Goal: Find specific page/section: Find specific page/section

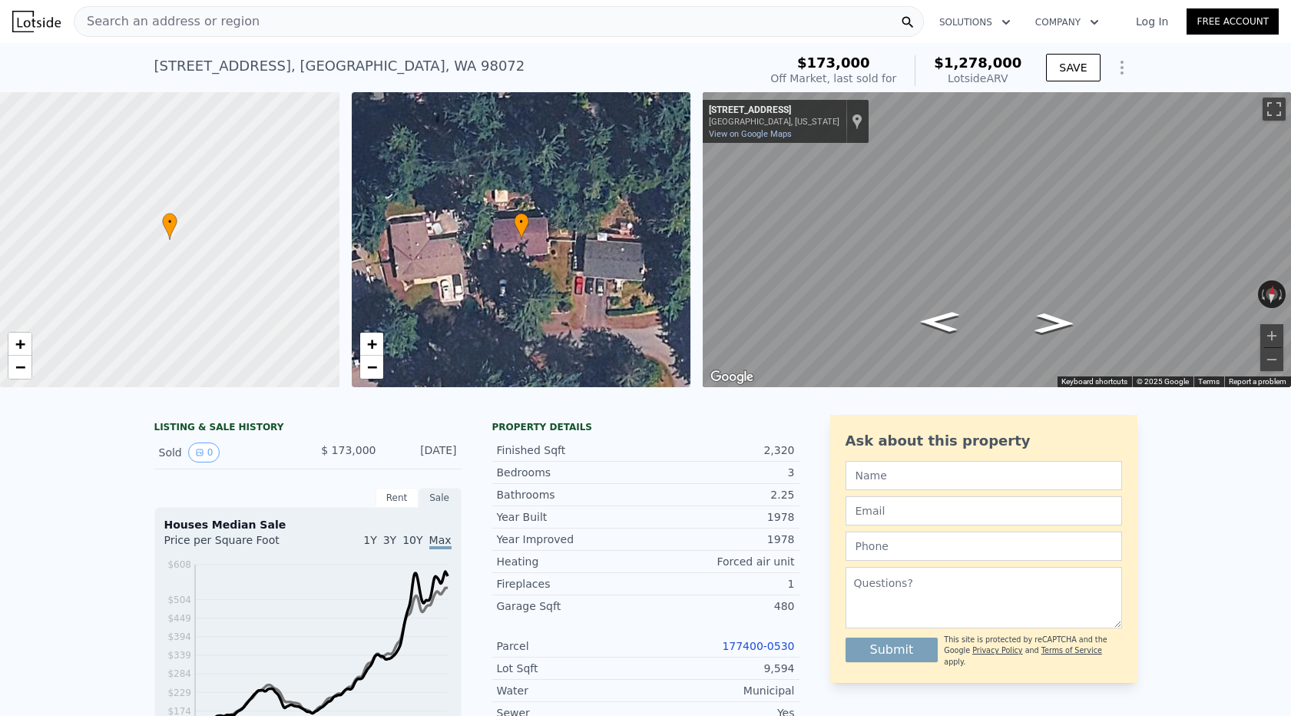
click at [300, 29] on div "Search an address or region" at bounding box center [499, 21] width 850 height 31
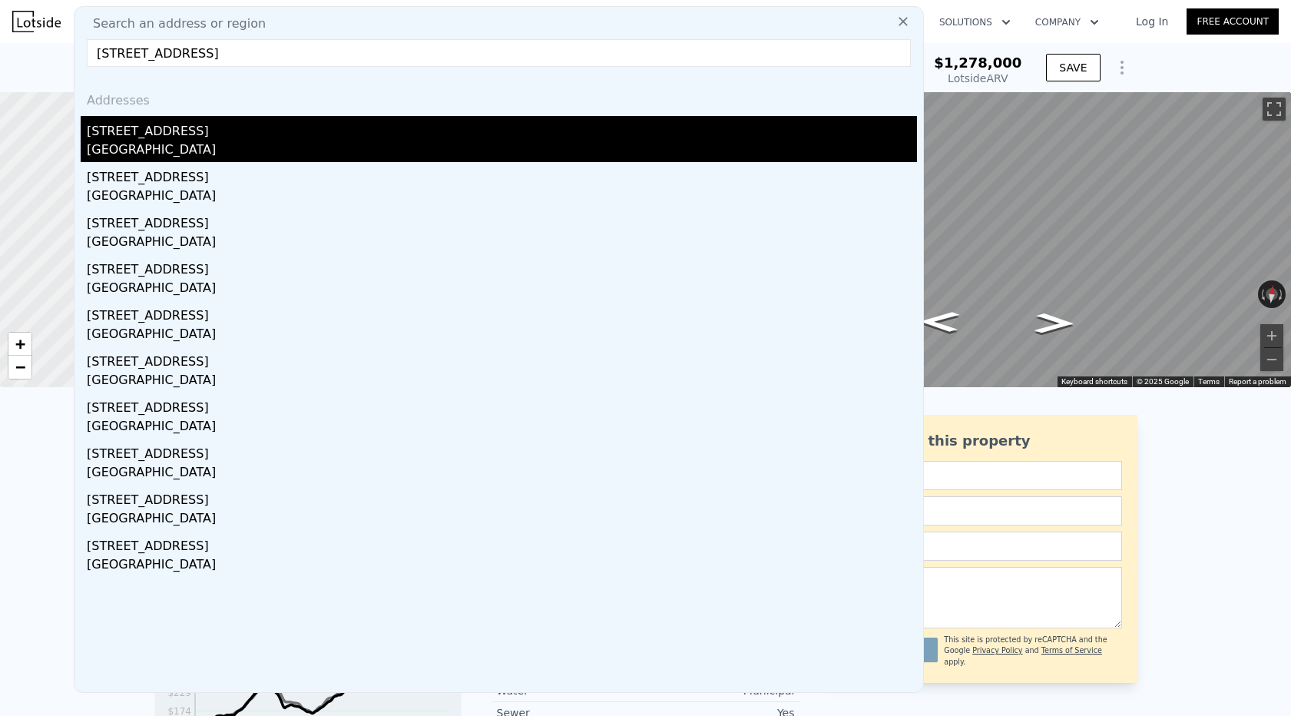
type input "[STREET_ADDRESS]"
click at [194, 131] on div "[STREET_ADDRESS]" at bounding box center [502, 128] width 831 height 25
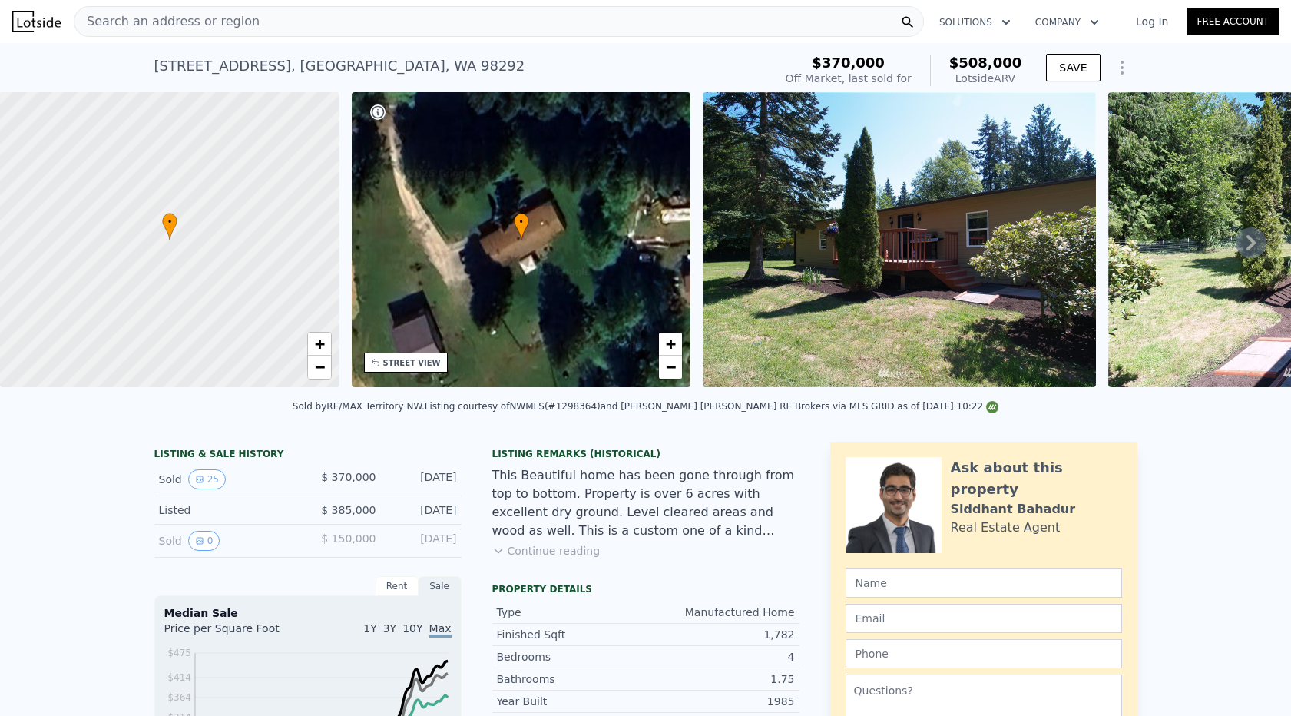
click at [316, 15] on div "Search an address or region" at bounding box center [499, 21] width 850 height 31
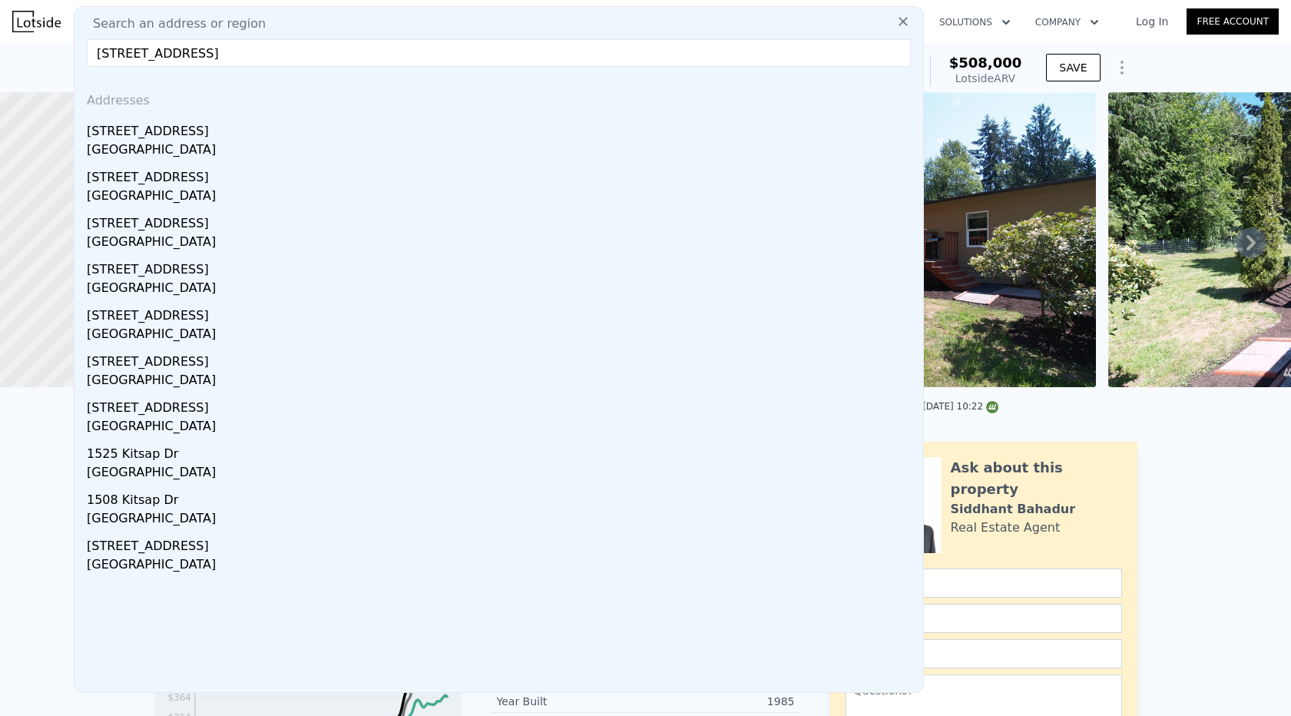
drag, startPoint x: 221, startPoint y: 55, endPoint x: 450, endPoint y: 61, distance: 229.0
click at [450, 61] on input "[STREET_ADDRESS]" at bounding box center [499, 53] width 824 height 28
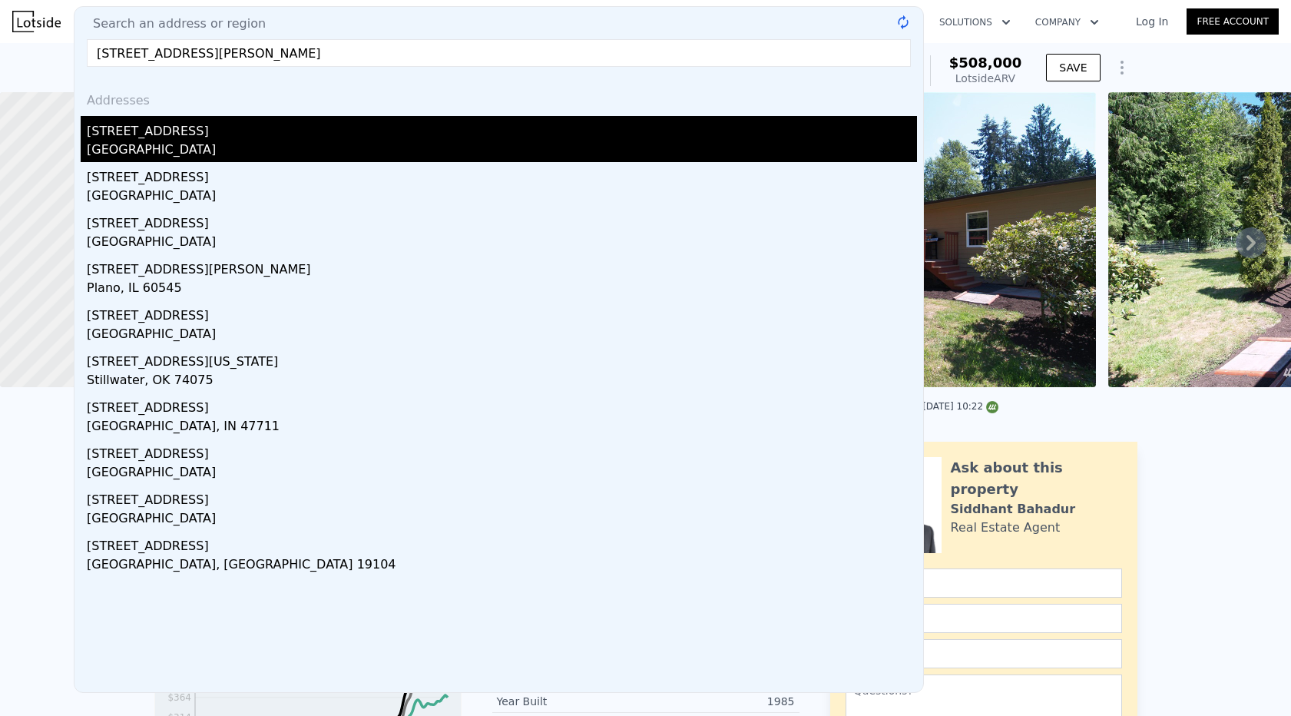
type input "[STREET_ADDRESS][PERSON_NAME]"
click at [333, 131] on div "[STREET_ADDRESS]" at bounding box center [502, 128] width 831 height 25
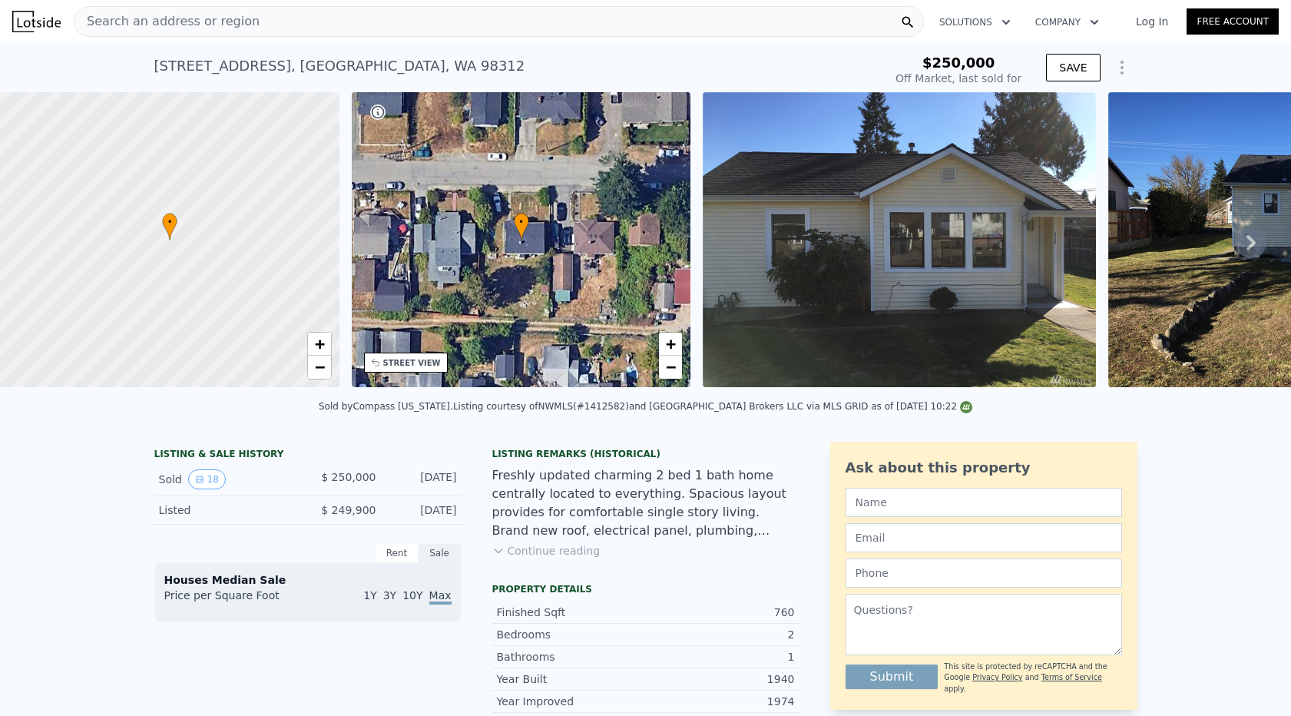
type input "-$ 267,513"
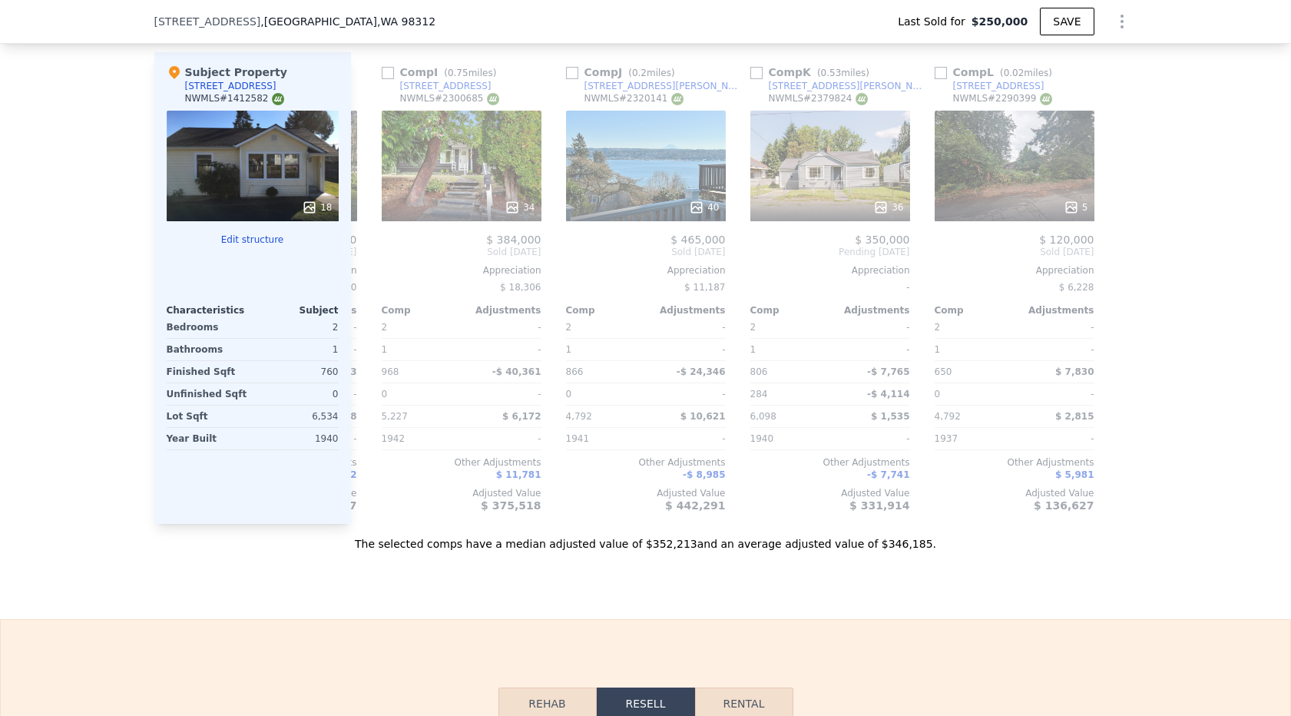
scroll to position [0, 1463]
